Goal: Transaction & Acquisition: Obtain resource

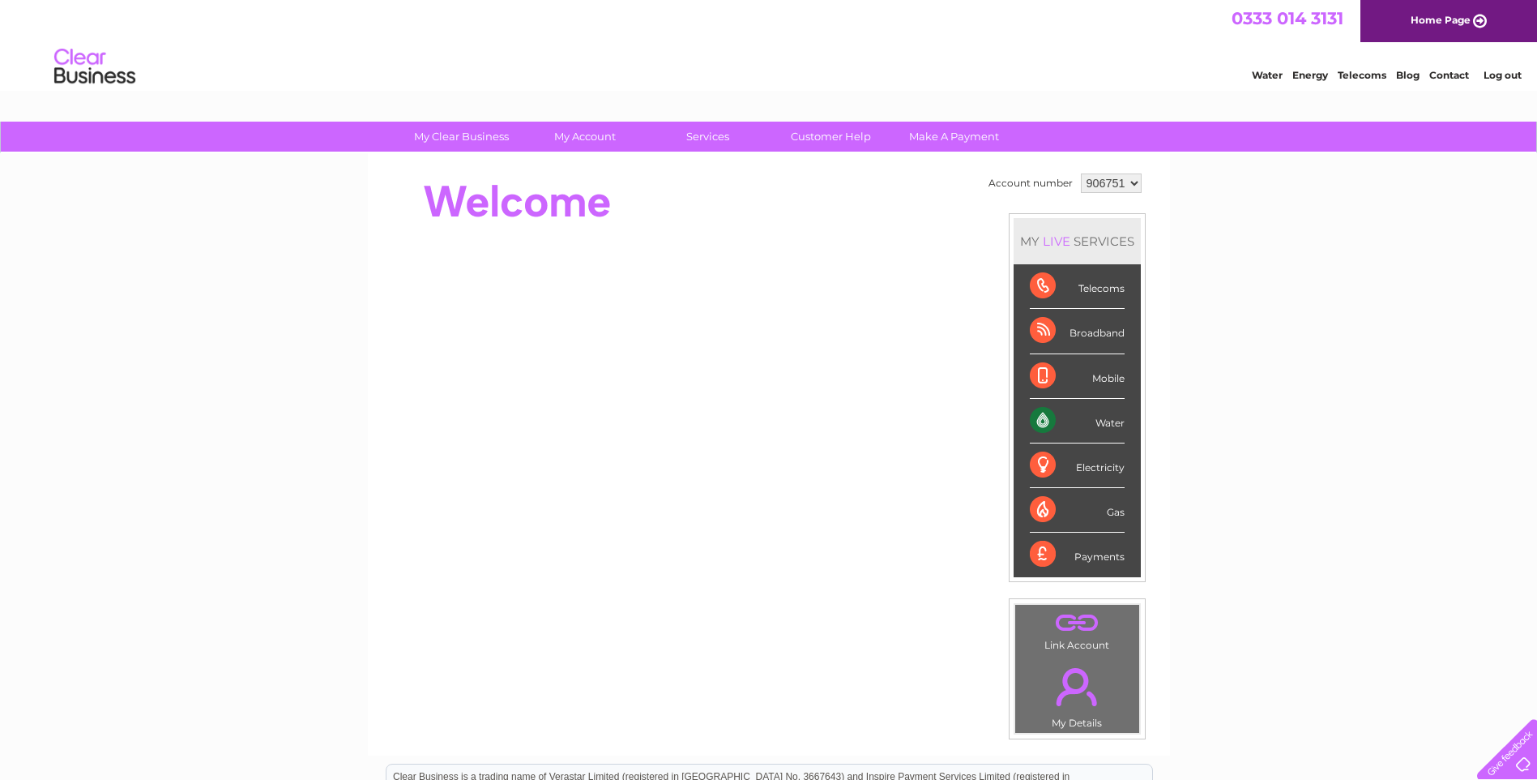
click at [1129, 184] on select "906751 906752 915524" at bounding box center [1111, 182] width 61 height 19
select select "915524"
click at [1081, 173] on select "906751 906752 915524" at bounding box center [1111, 182] width 61 height 19
click at [1129, 182] on select "906751 906752 915524" at bounding box center [1111, 182] width 61 height 19
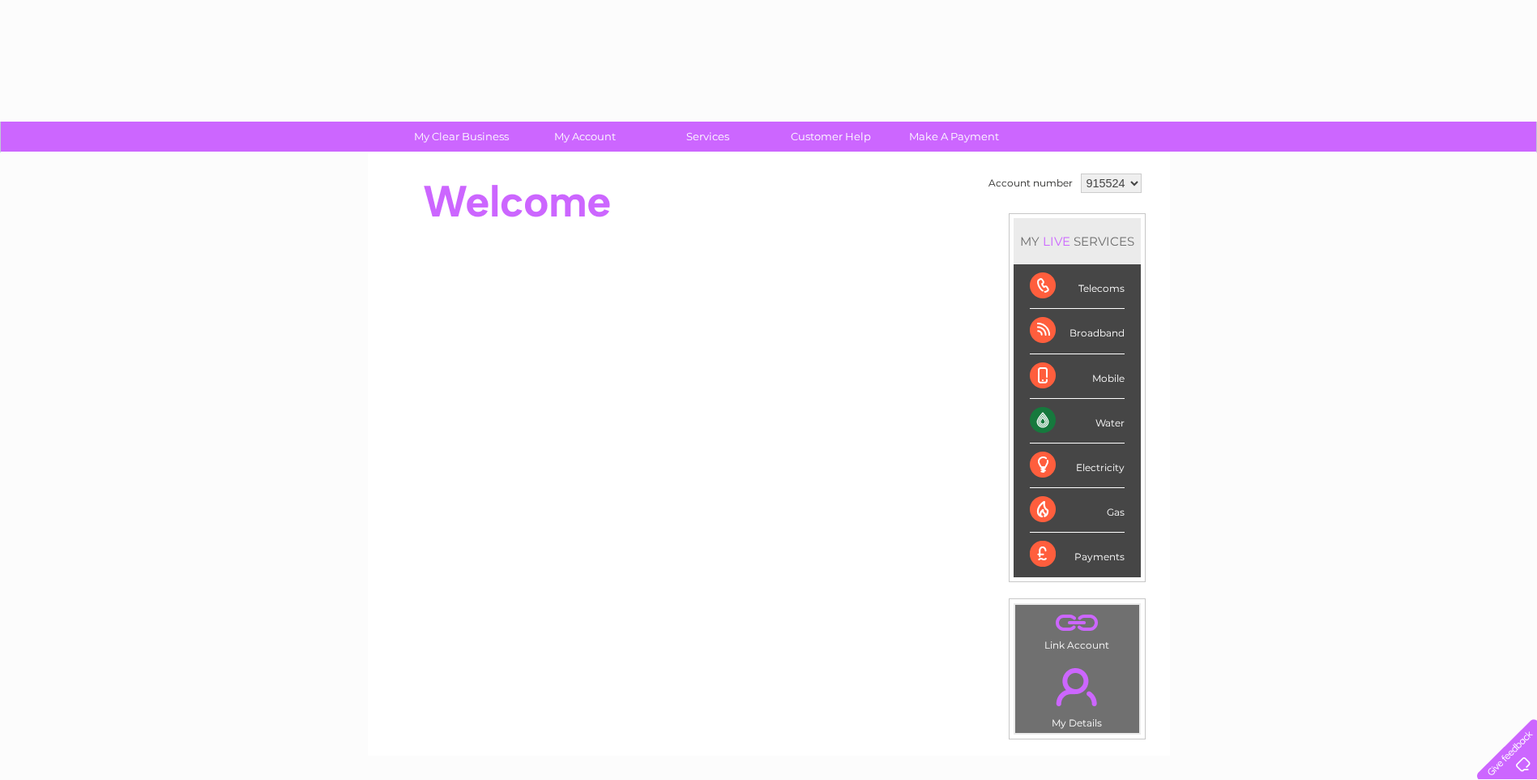
click at [1114, 220] on div "MY LIVE SERVICES" at bounding box center [1077, 241] width 127 height 46
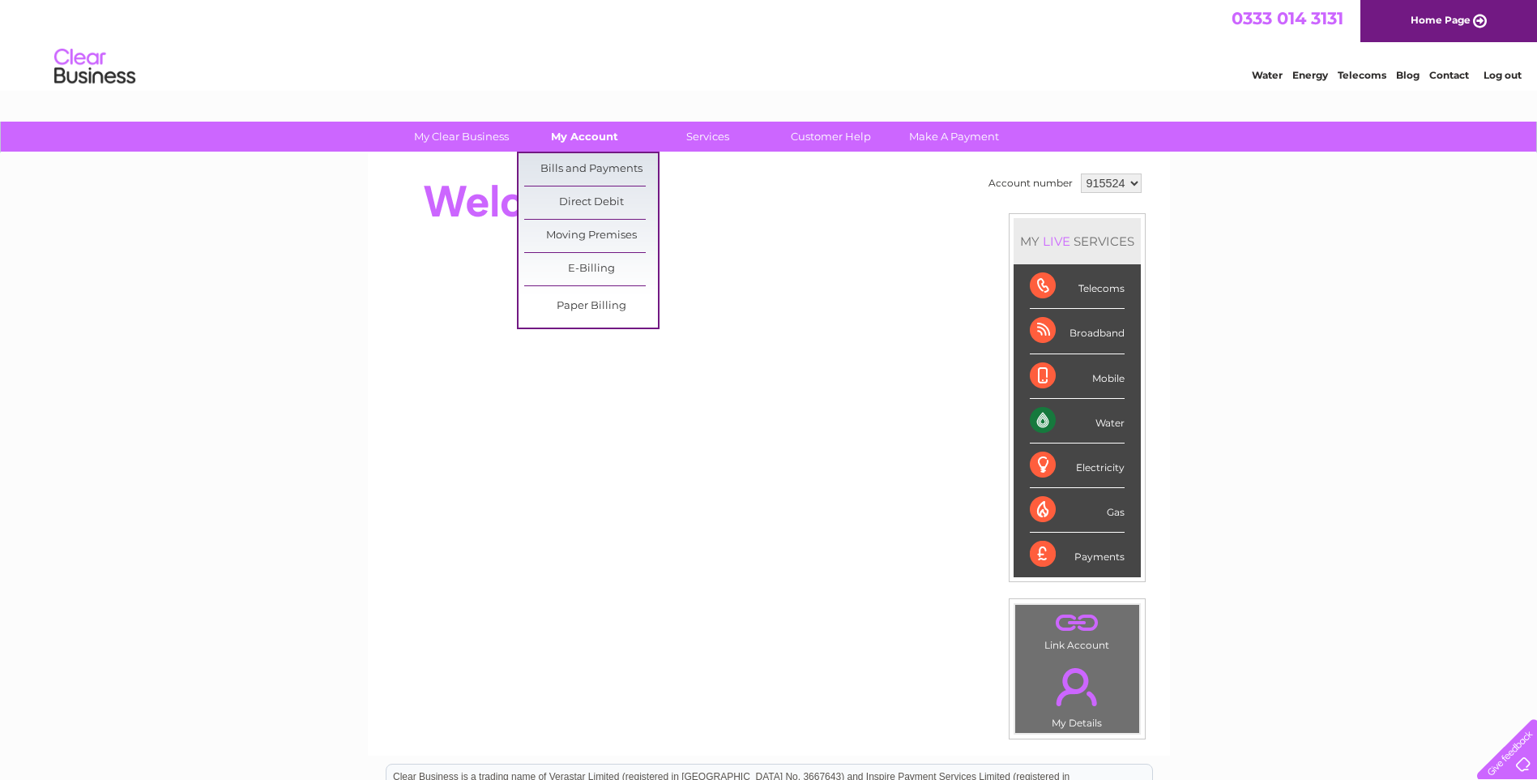
click at [579, 130] on link "My Account" at bounding box center [585, 137] width 134 height 30
click at [570, 155] on link "Bills and Payments" at bounding box center [591, 169] width 134 height 32
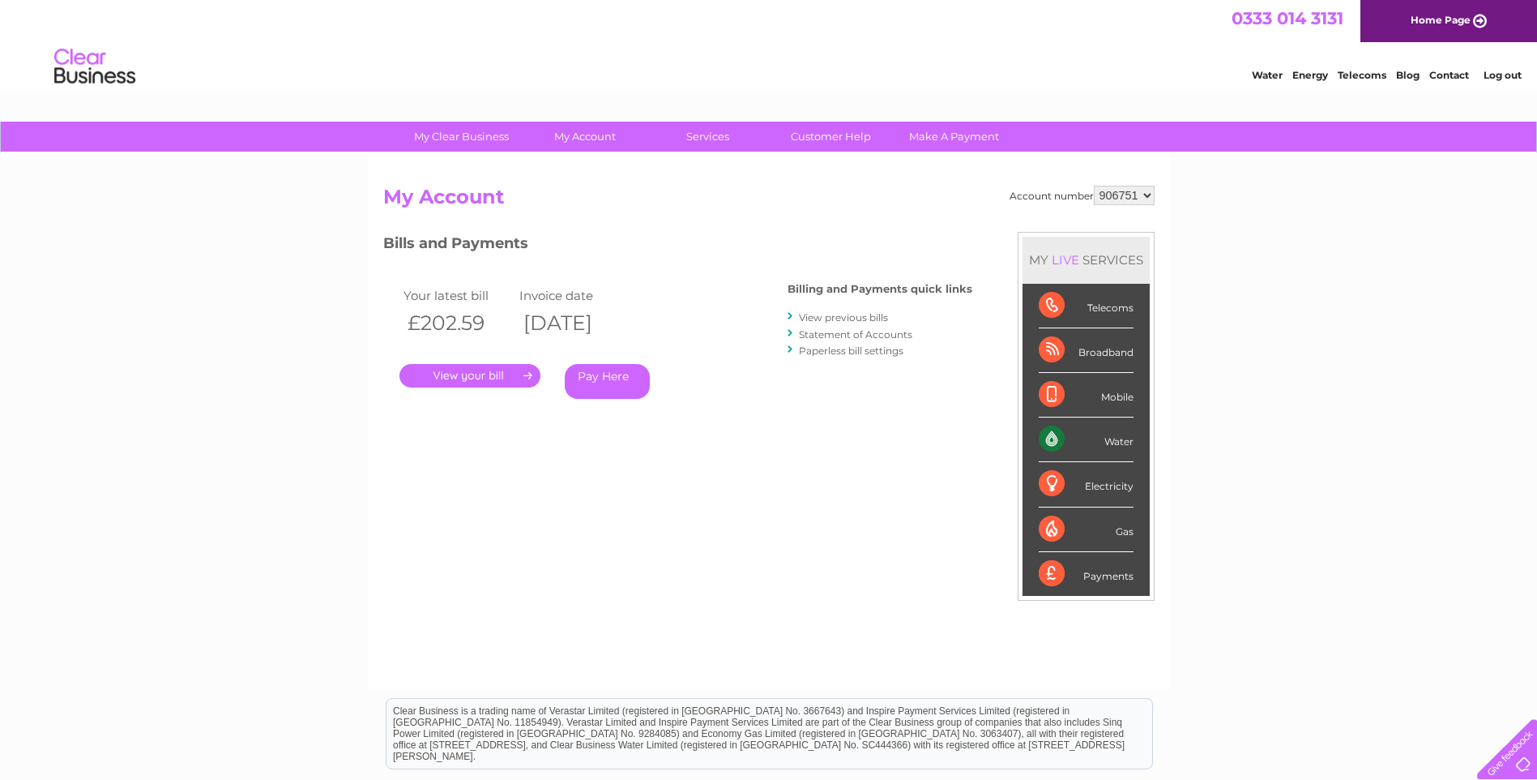
click at [507, 372] on link "." at bounding box center [470, 376] width 141 height 24
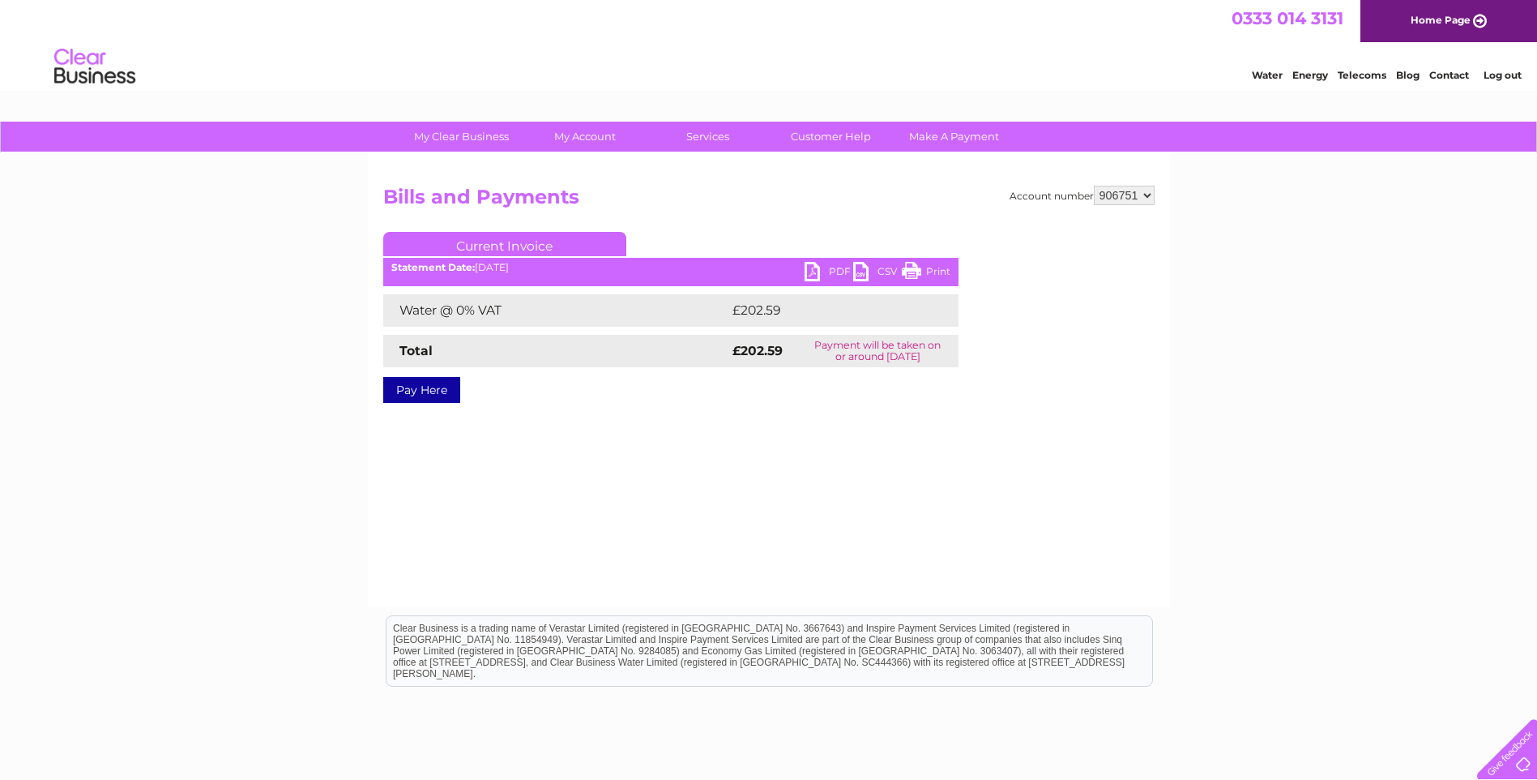
click at [816, 267] on link "PDF" at bounding box center [829, 274] width 49 height 24
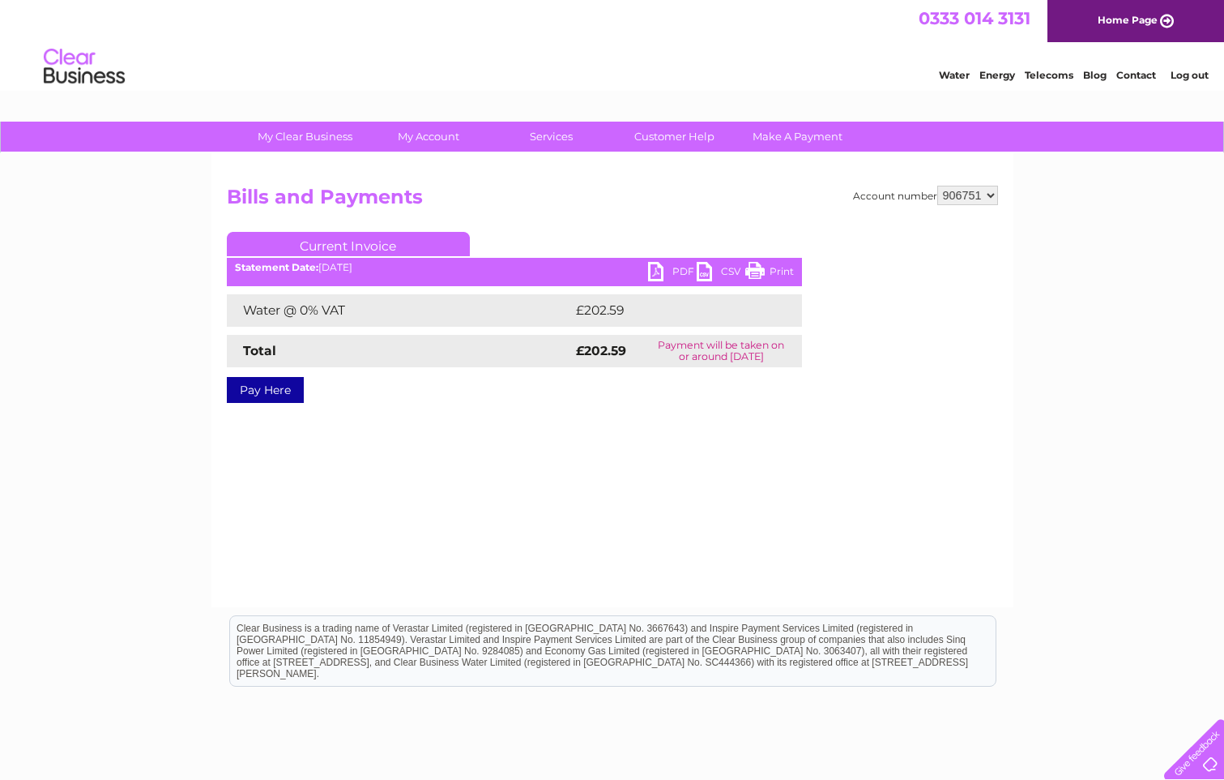
click at [979, 195] on select "906751 906752 915524" at bounding box center [968, 195] width 61 height 19
select select "906752"
click at [938, 186] on select "906751 906752 915524" at bounding box center [968, 195] width 61 height 19
click at [989, 194] on select "906751 906752 915524" at bounding box center [968, 195] width 61 height 19
select select "915524"
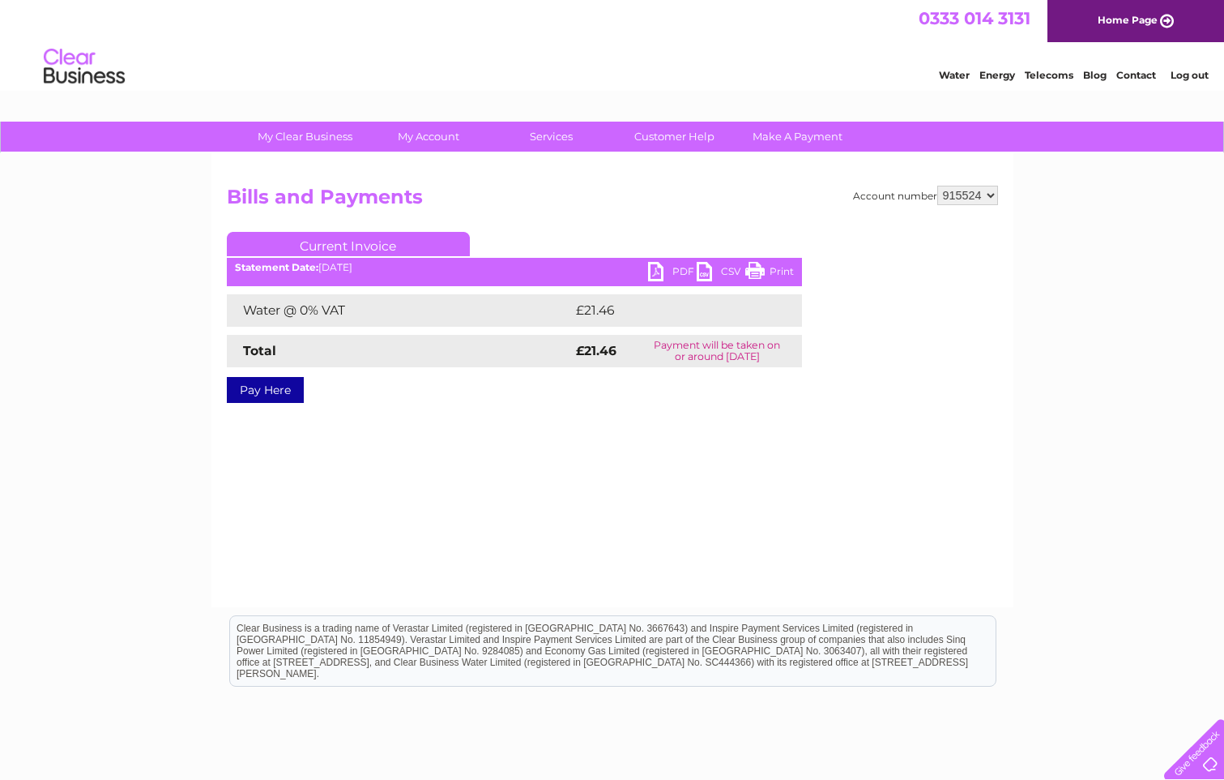
click at [938, 186] on select "906751 906752 915524" at bounding box center [968, 195] width 61 height 19
click at [654, 281] on link "PDF" at bounding box center [672, 274] width 49 height 24
click at [972, 200] on select "906751 906752 915524" at bounding box center [968, 195] width 61 height 19
select select "906752"
click at [938, 186] on select "906751 906752 915524" at bounding box center [968, 195] width 61 height 19
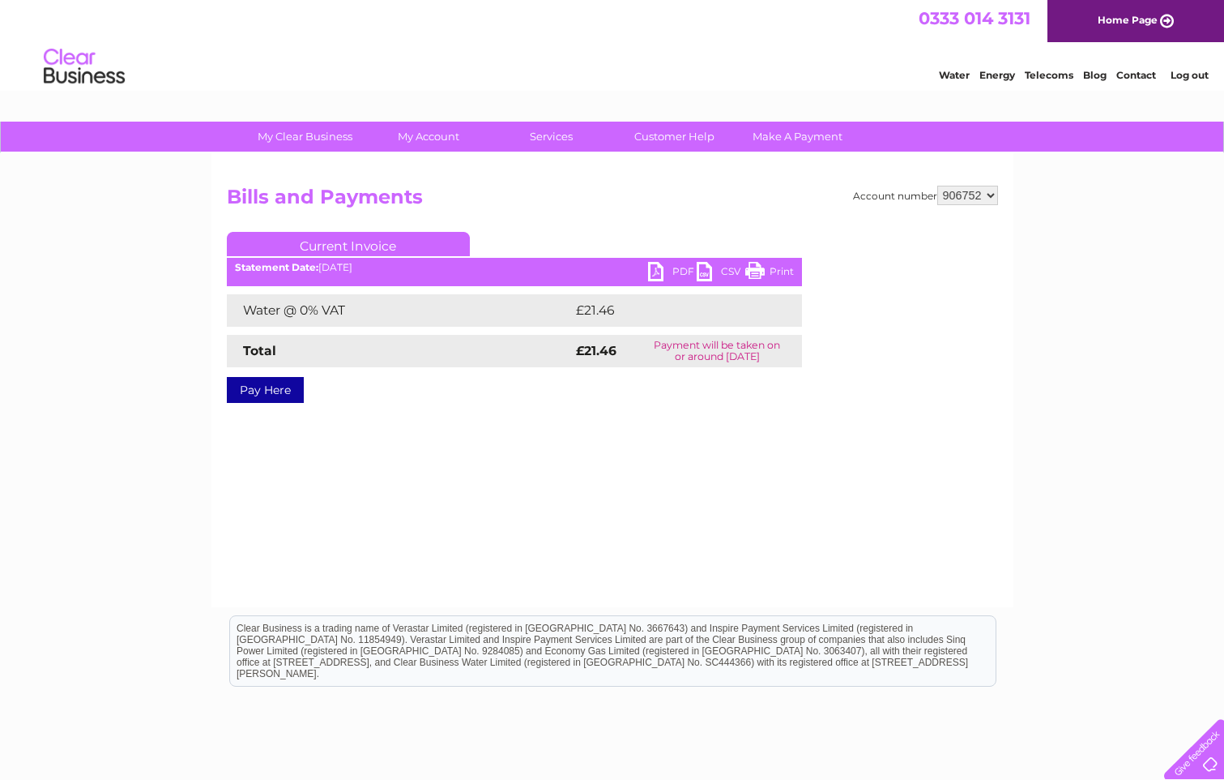
click at [673, 273] on link "PDF" at bounding box center [672, 274] width 49 height 24
